Goal: Information Seeking & Learning: Find specific fact

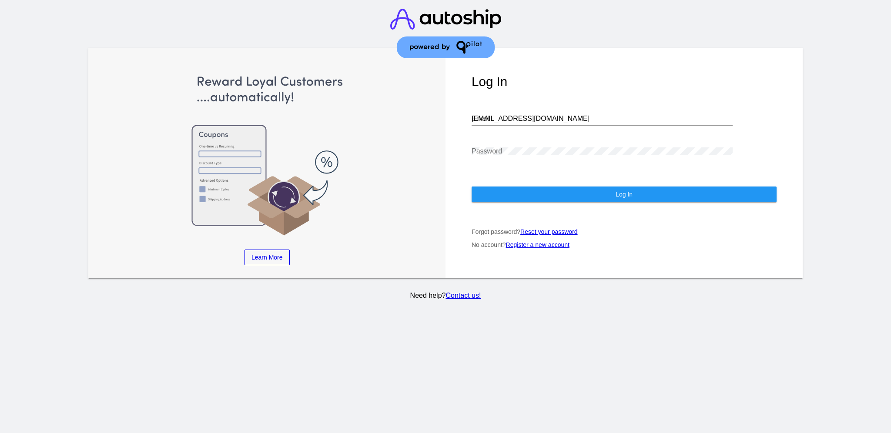
click at [537, 106] on div "[EMAIL_ADDRESS][DOMAIN_NAME] Email" at bounding box center [601, 116] width 261 height 20
drag, startPoint x: 535, startPoint y: 110, endPoint x: 462, endPoint y: 114, distance: 72.7
click at [463, 116] on div "Log In [EMAIL_ADDRESS][DOMAIN_NAME] Email Password Log In Forgot password? Rese…" at bounding box center [623, 163] width 357 height 231
paste input "[EMAIL_ADDRESS][DOMAIN_NAME]"
type input "[EMAIL_ADDRESS][DOMAIN_NAME]"
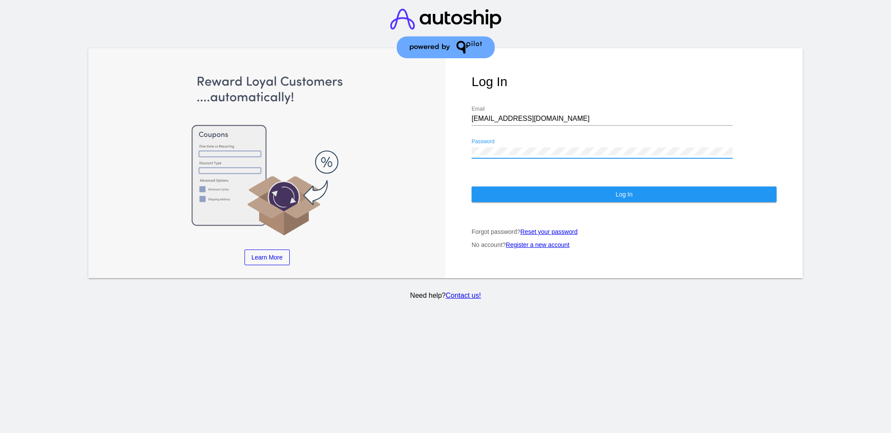
click at [444, 132] on div "Learn More Learn How Learn More Learn How Learn More Learn How ‹ › Log In [EMAI…" at bounding box center [445, 163] width 714 height 231
click at [512, 187] on button "Log In" at bounding box center [623, 195] width 305 height 16
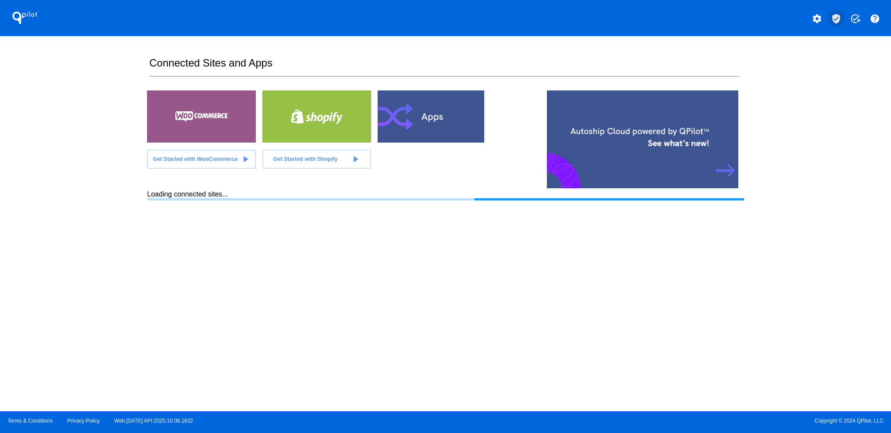
click at [839, 18] on mat-icon "verified_user" at bounding box center [836, 18] width 10 height 10
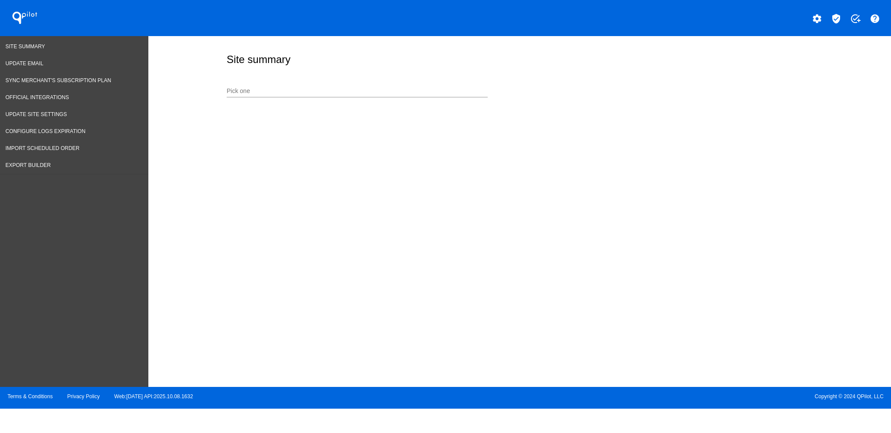
click at [394, 90] on input "Pick one" at bounding box center [357, 91] width 261 height 7
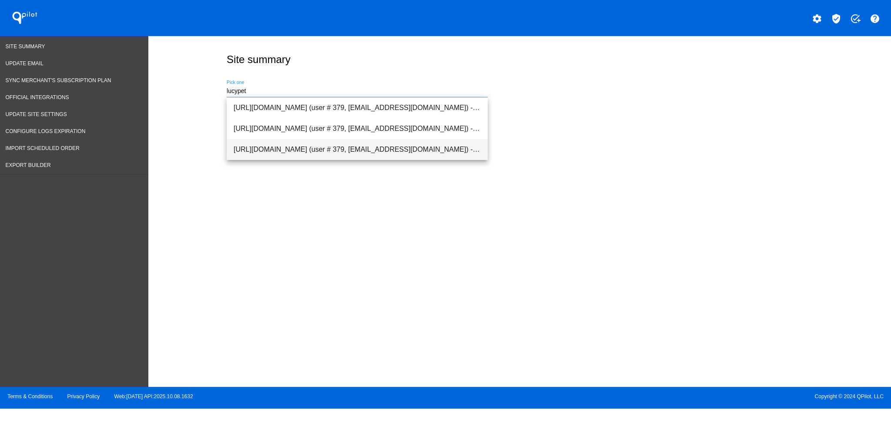
click at [363, 149] on span "[URL][DOMAIN_NAME] (user # 379, [EMAIL_ADDRESS][DOMAIN_NAME]) - Production" at bounding box center [357, 149] width 247 height 21
type input "[URL][DOMAIN_NAME] (user # 379, [EMAIL_ADDRESS][DOMAIN_NAME]) - Production"
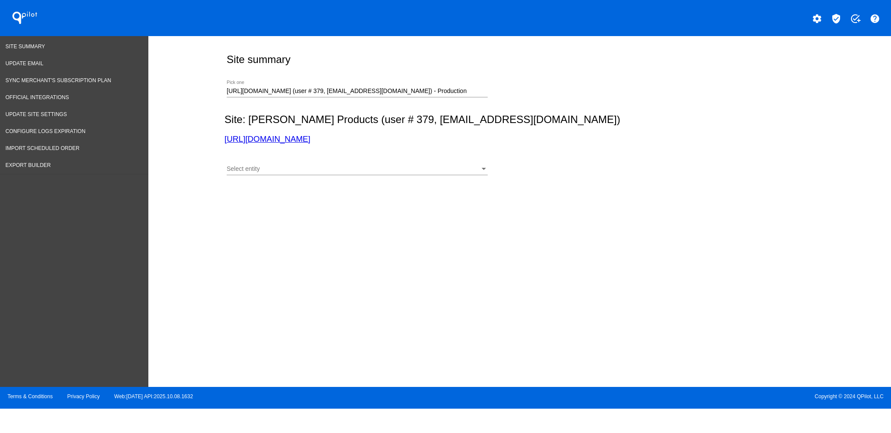
click at [359, 173] on div "Select entity Select entity" at bounding box center [357, 166] width 261 height 17
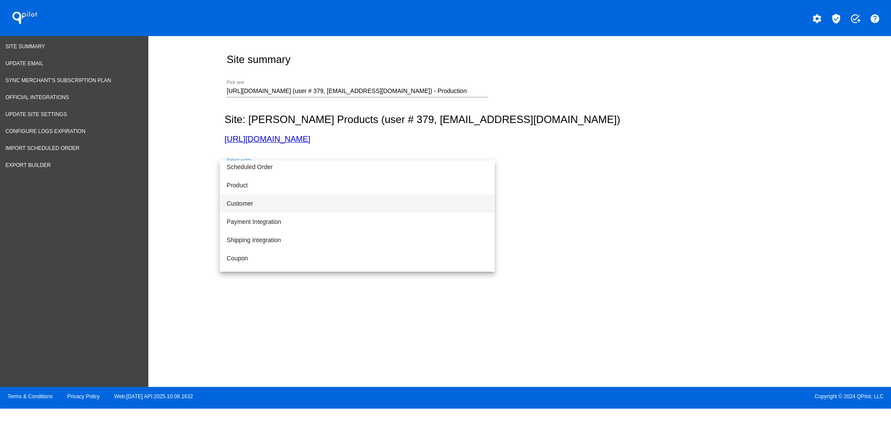
scroll to position [58, 0]
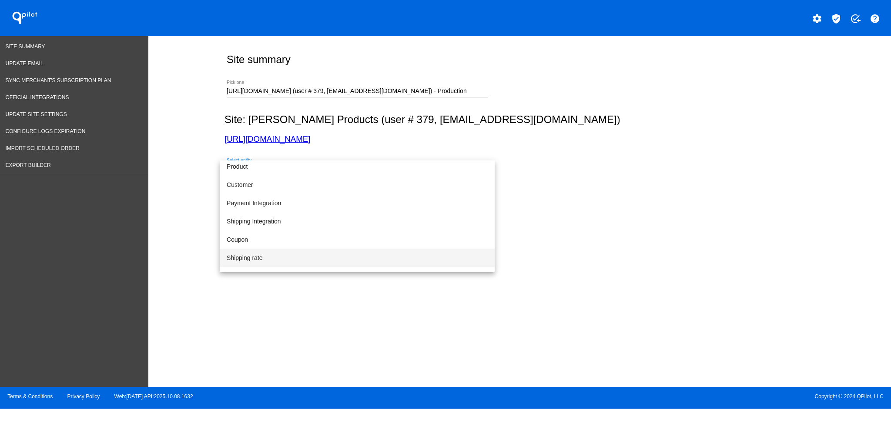
click at [323, 258] on span "Shipping rate" at bounding box center [357, 258] width 261 height 18
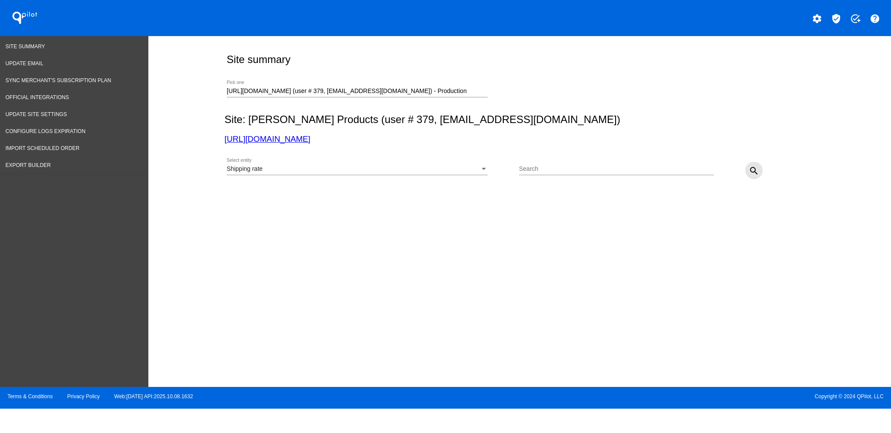
click at [754, 170] on mat-icon "search" at bounding box center [754, 171] width 10 height 10
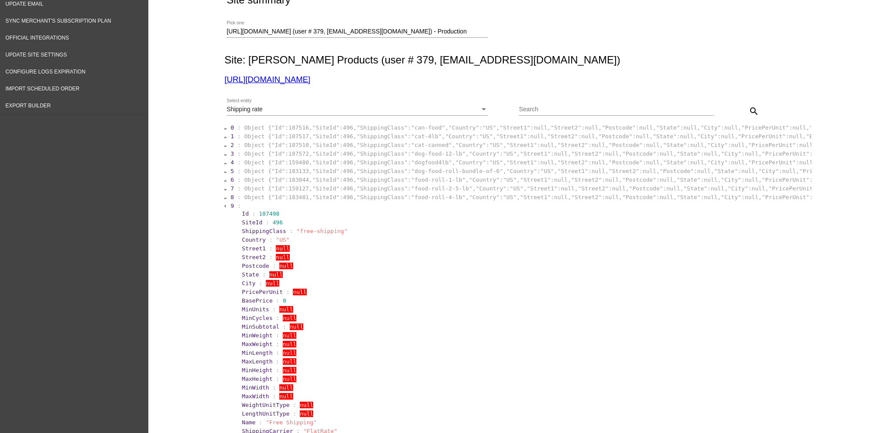
scroll to position [174, 0]
